Goal: Information Seeking & Learning: Check status

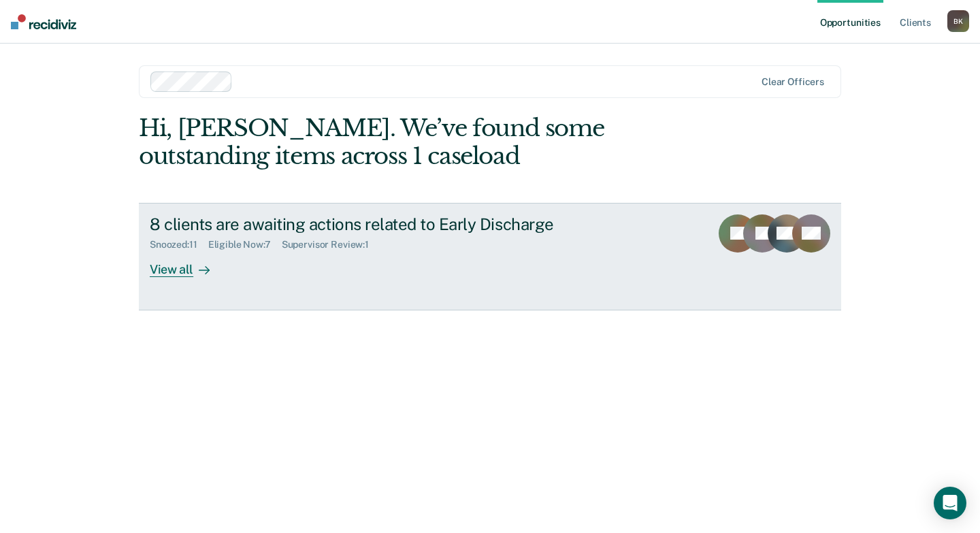
click at [186, 273] on div "View all" at bounding box center [188, 263] width 76 height 27
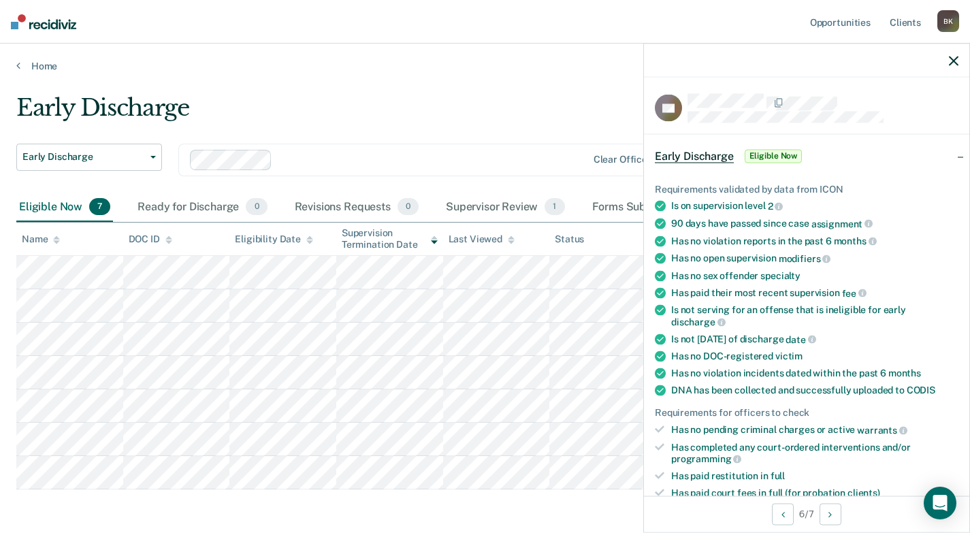
scroll to position [54, 0]
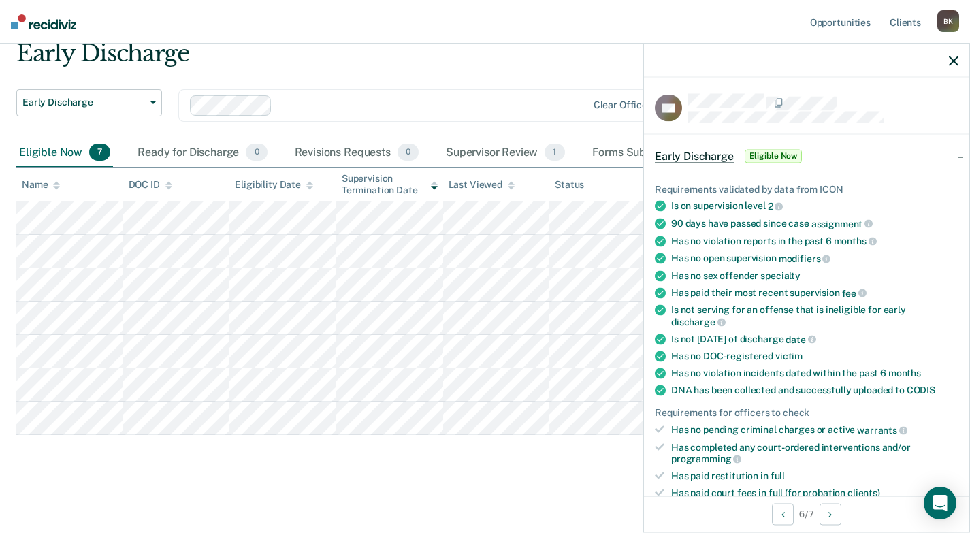
click at [951, 60] on icon "button" at bounding box center [954, 61] width 10 height 10
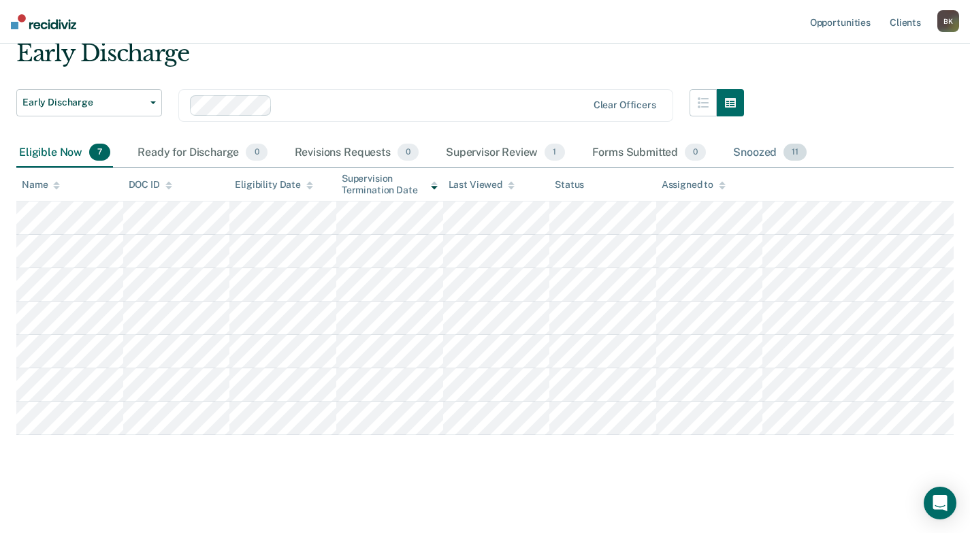
click at [739, 149] on div "Snoozed 11" at bounding box center [769, 153] width 79 height 30
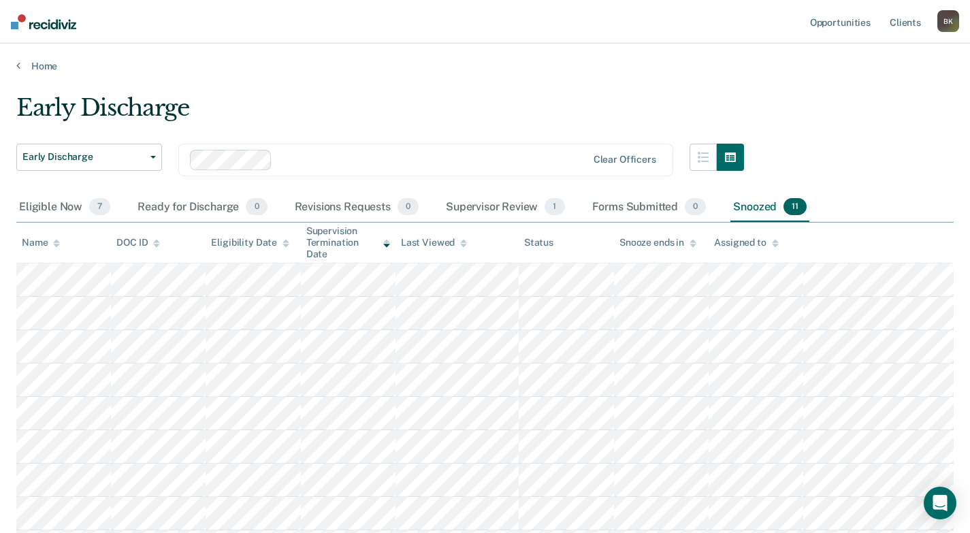
scroll to position [68, 0]
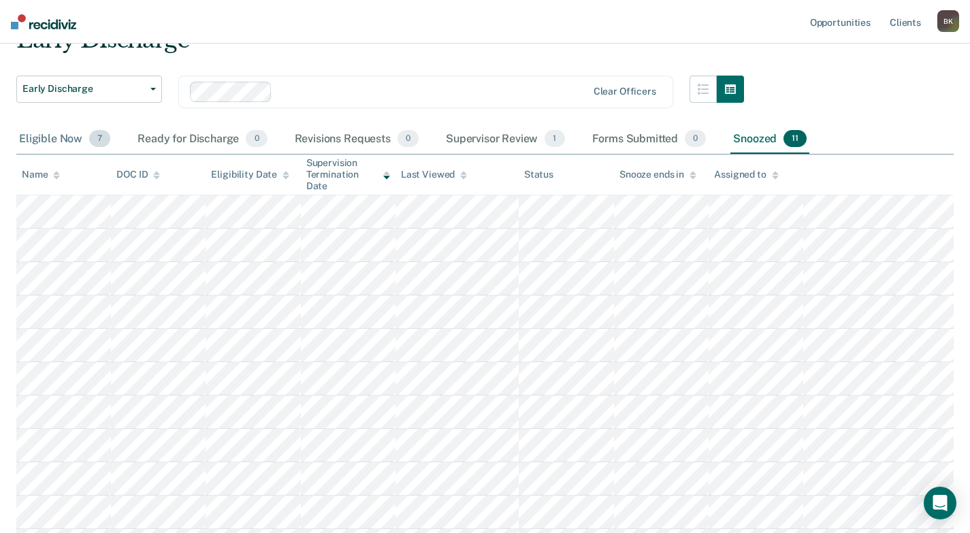
click at [65, 139] on div "Eligible Now 7" at bounding box center [64, 140] width 97 height 30
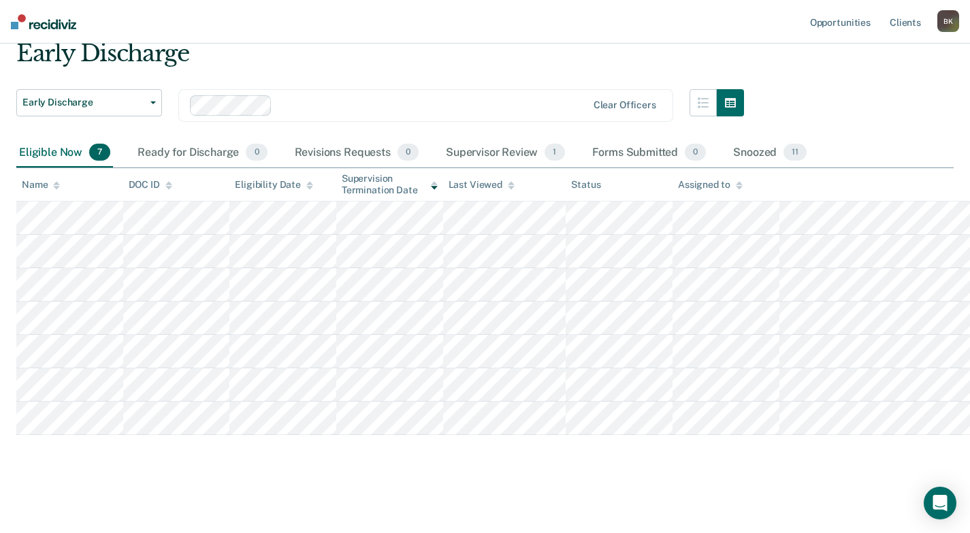
scroll to position [54, 0]
